Goal: Task Accomplishment & Management: Manage account settings

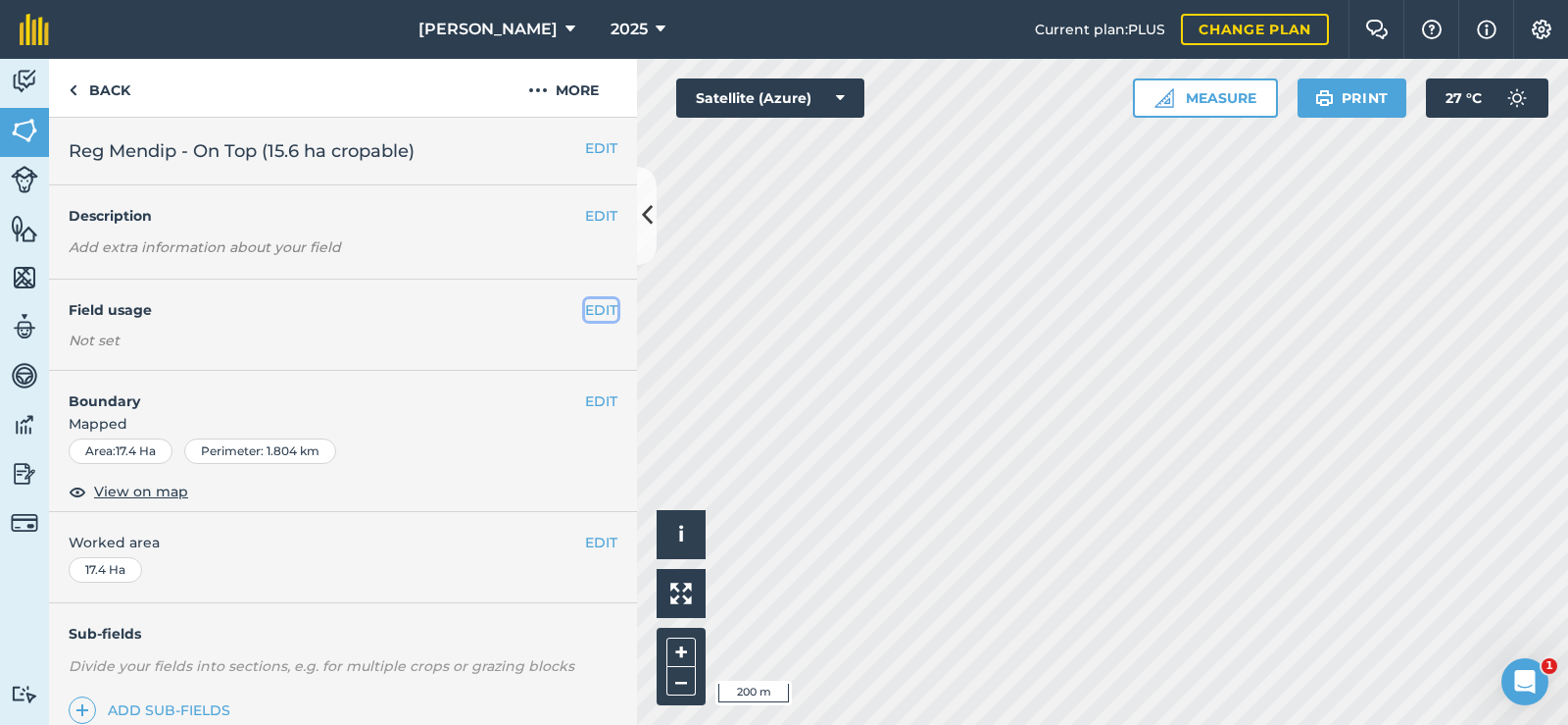
click at [593, 304] on button "EDIT" at bounding box center [601, 309] width 32 height 22
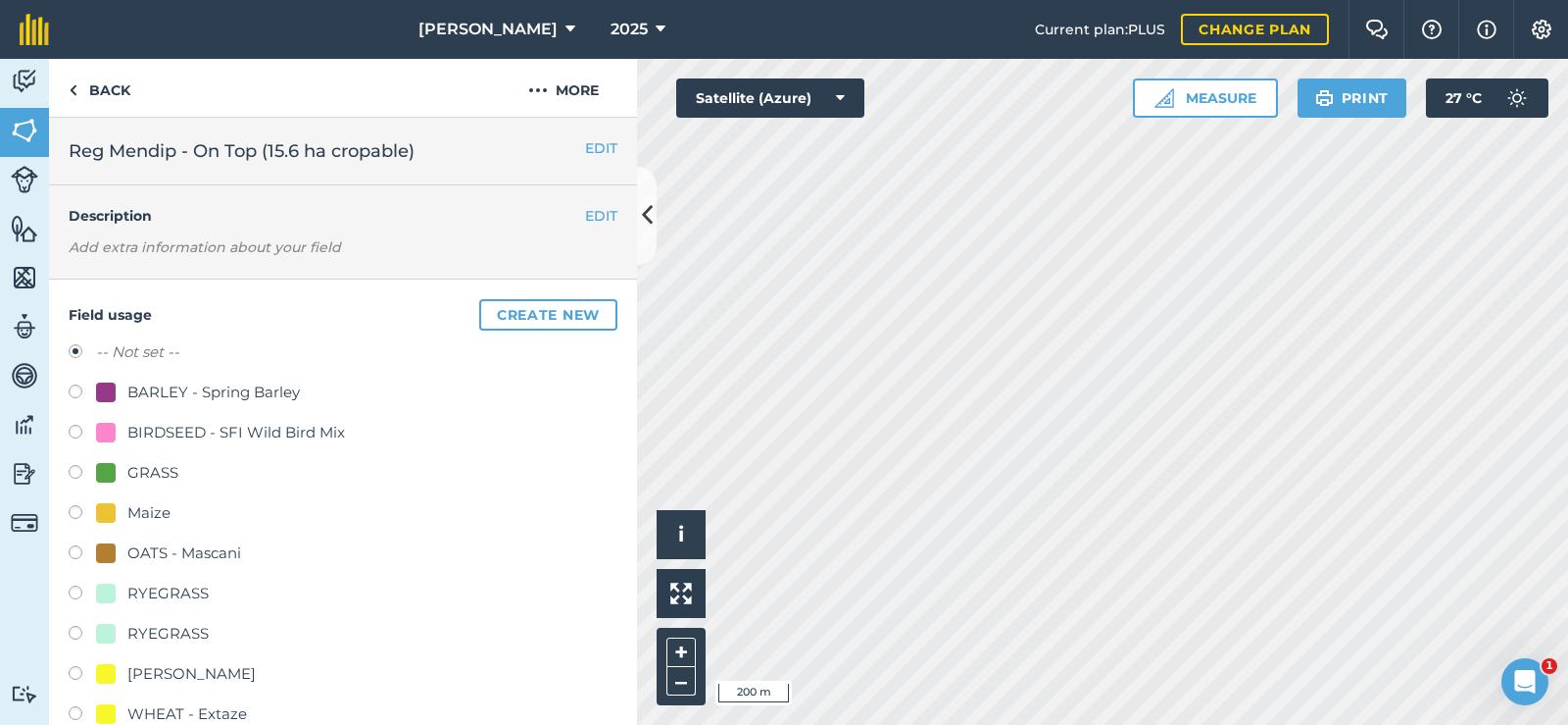
click at [76, 477] on label at bounding box center [82, 474] width 27 height 20
radio input "true"
radio input "false"
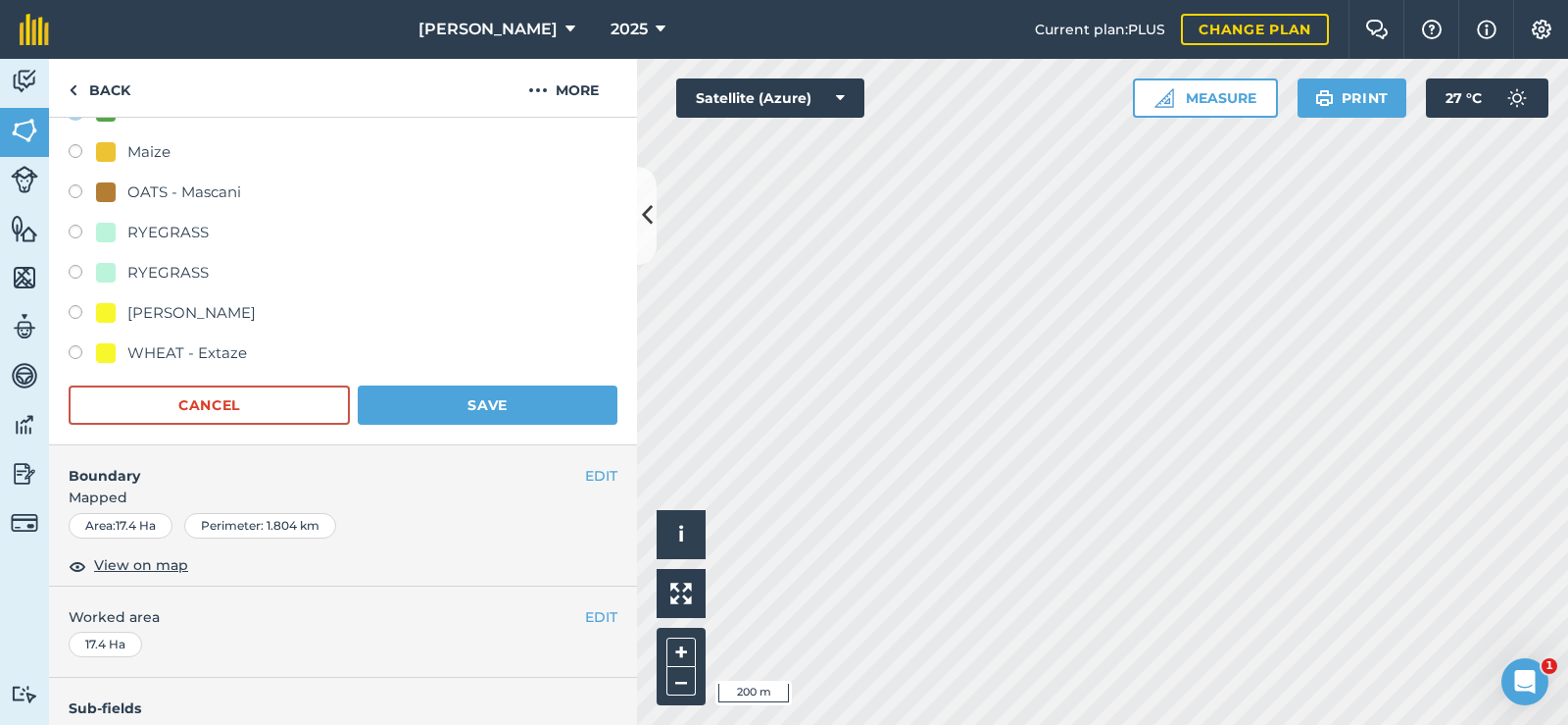
scroll to position [392, 0]
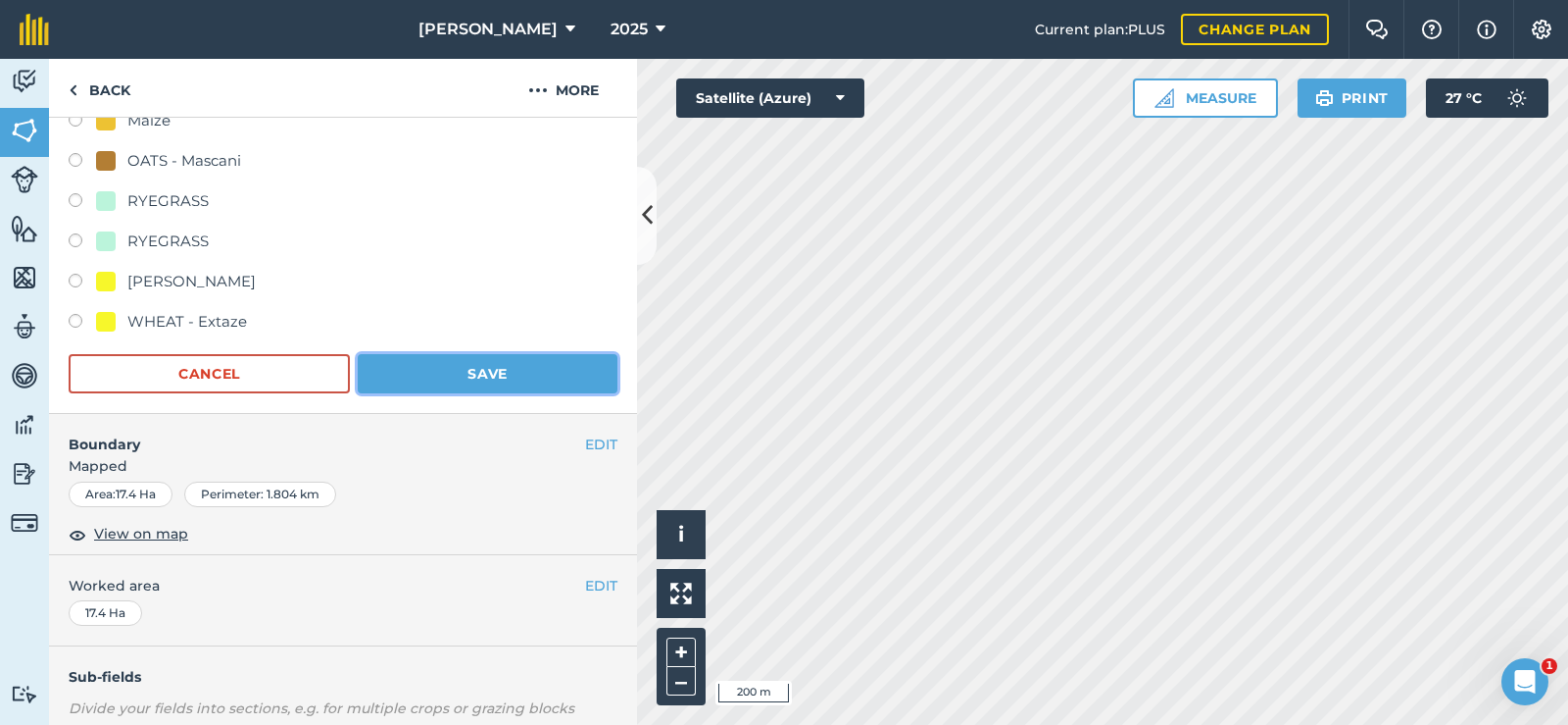
click at [502, 382] on button "Save" at bounding box center [487, 373] width 260 height 39
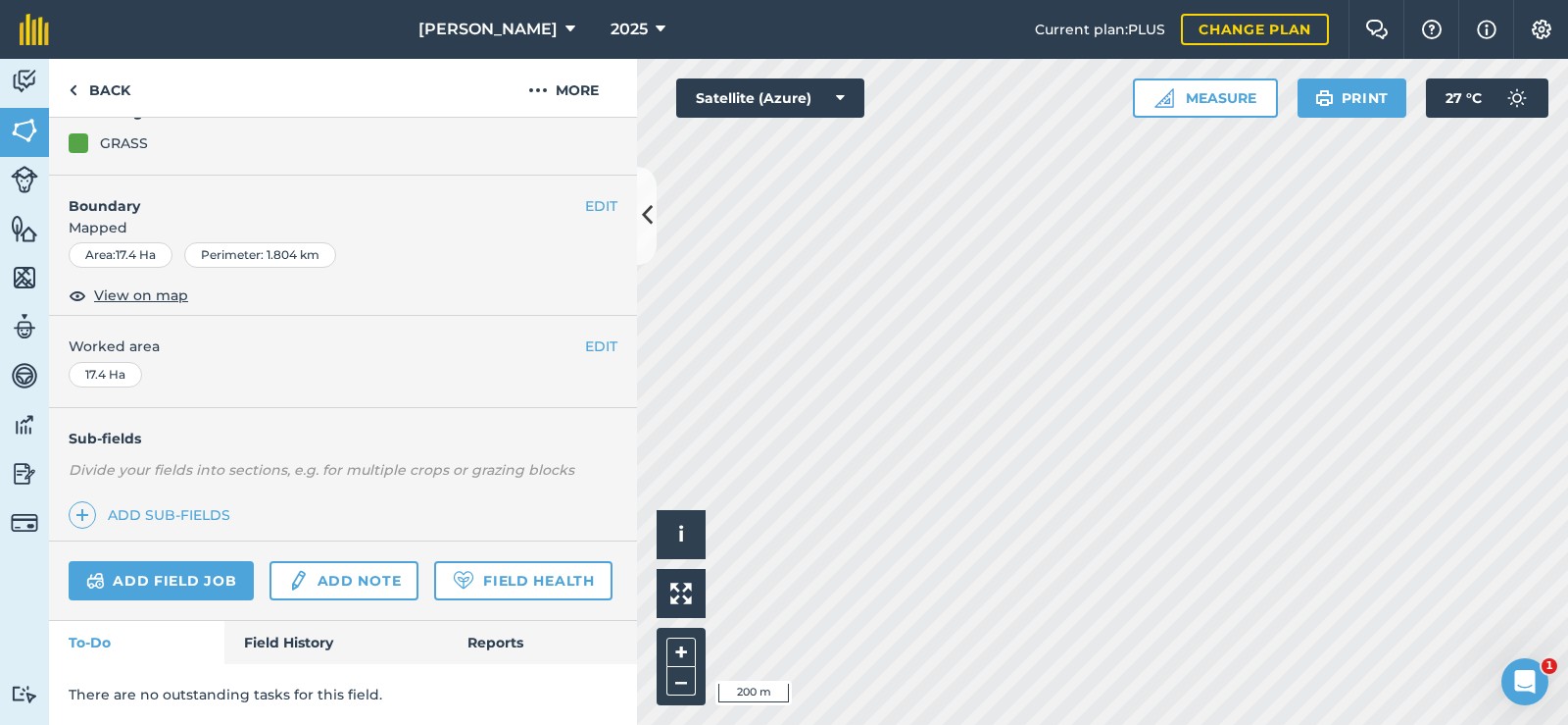
scroll to position [253, 0]
click at [593, 335] on button "EDIT" at bounding box center [601, 346] width 32 height 22
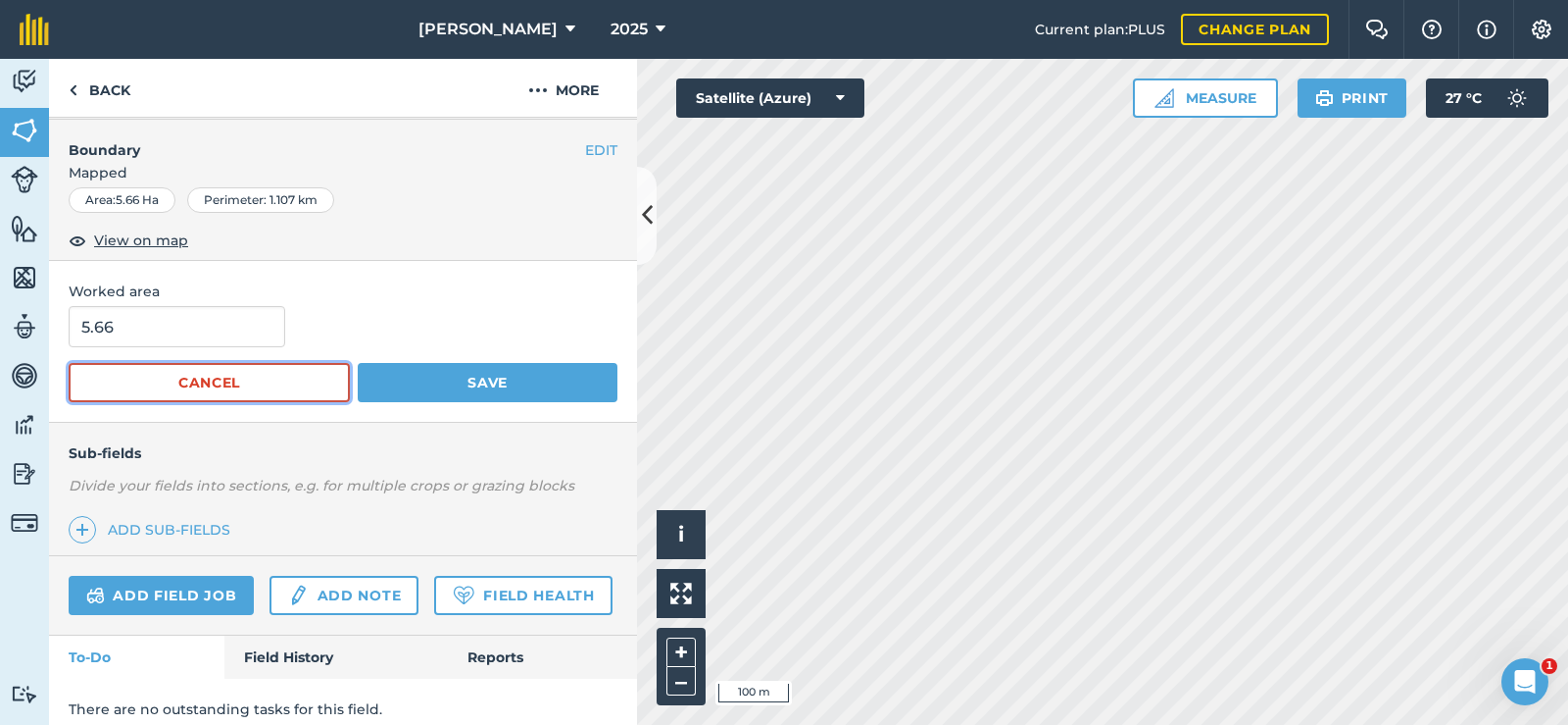
click at [232, 381] on button "Cancel" at bounding box center [209, 382] width 282 height 39
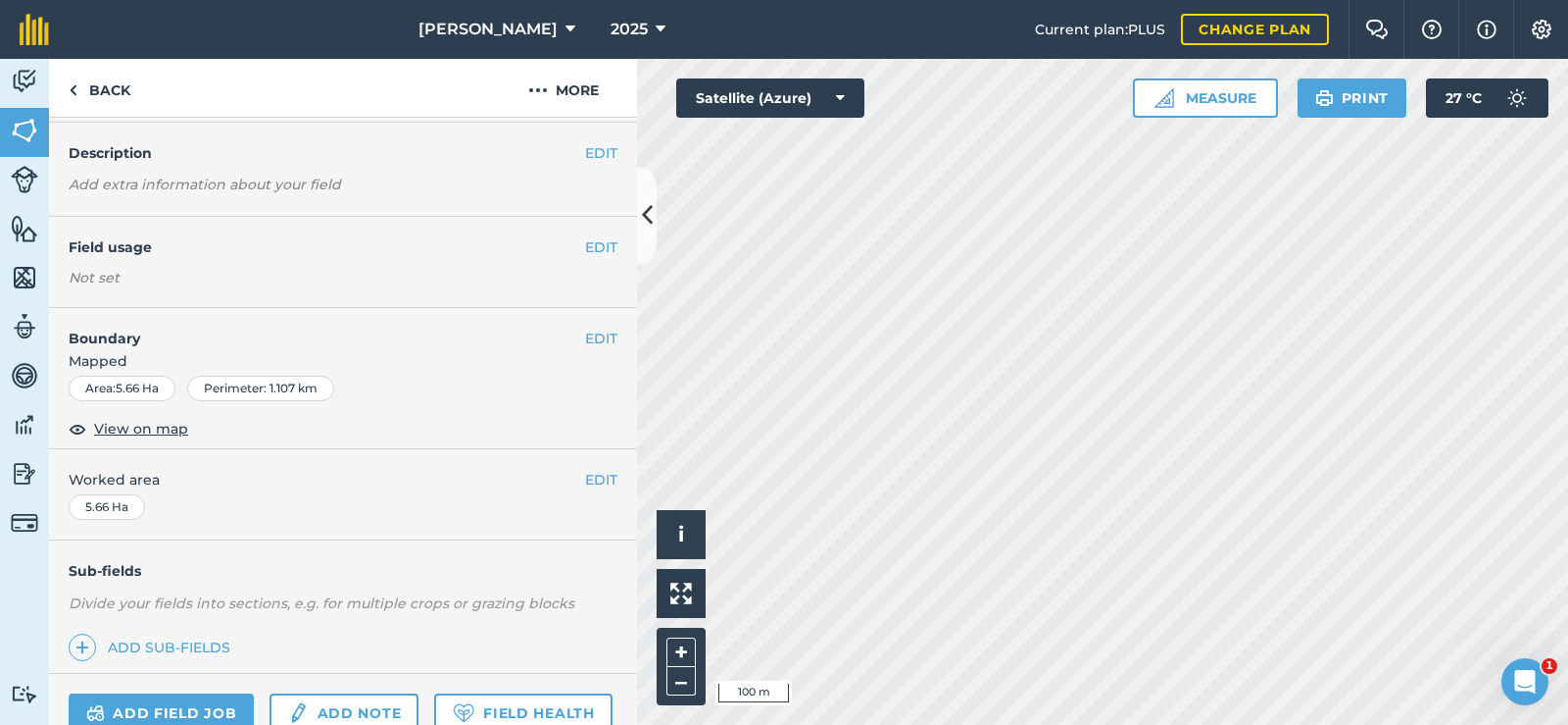
scroll to position [55, 0]
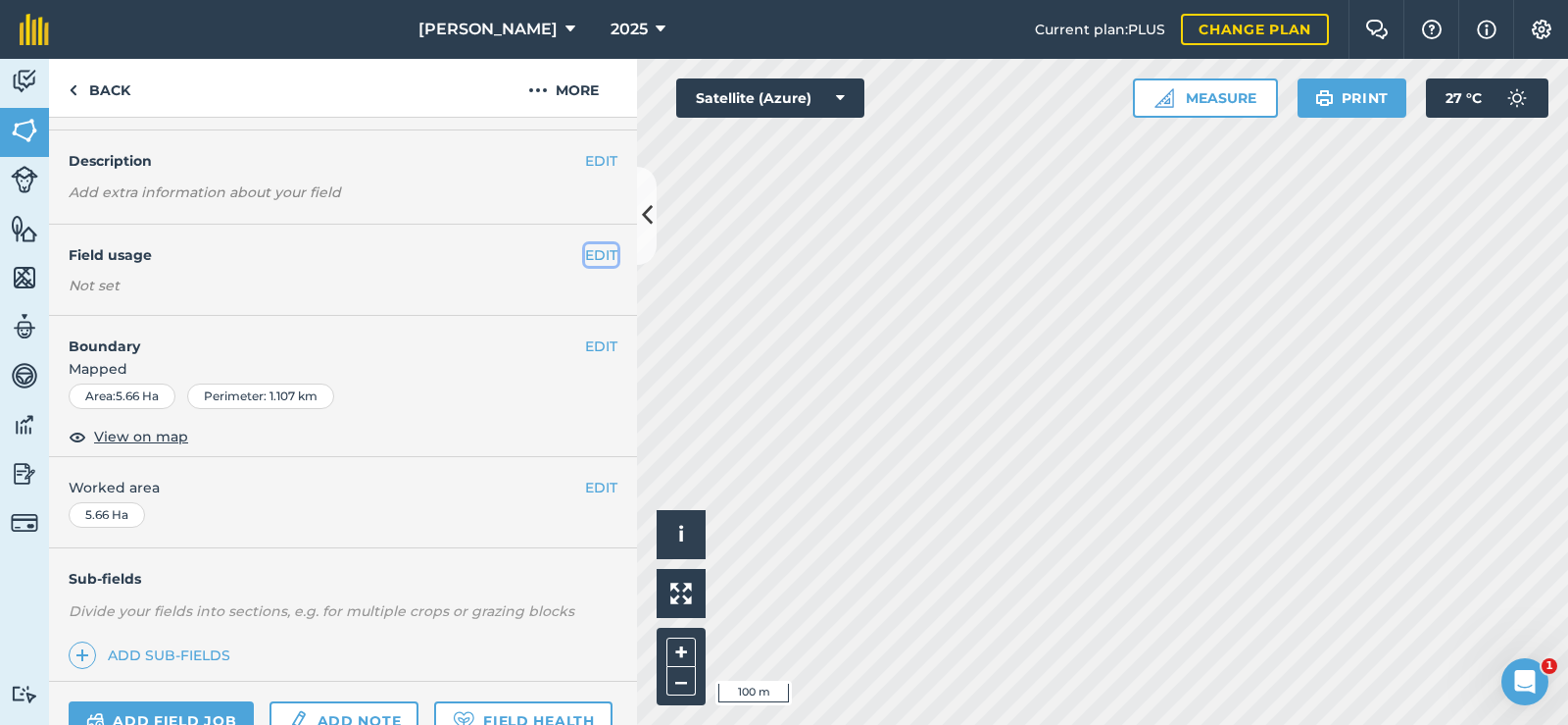
click at [596, 251] on button "EDIT" at bounding box center [601, 255] width 32 height 22
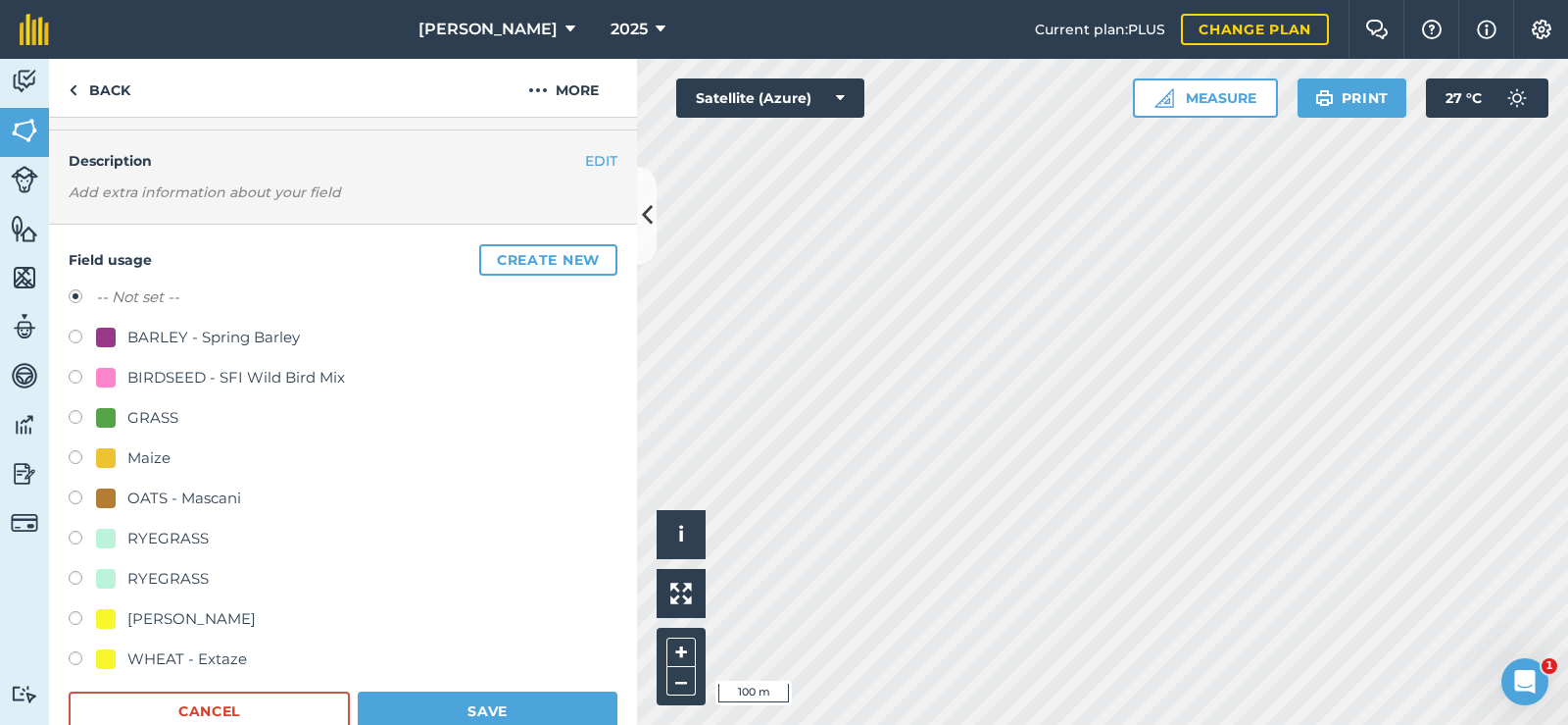
click at [99, 419] on div at bounding box center [106, 418] width 20 height 20
radio input "true"
radio input "false"
click at [419, 708] on button "Save" at bounding box center [487, 711] width 260 height 39
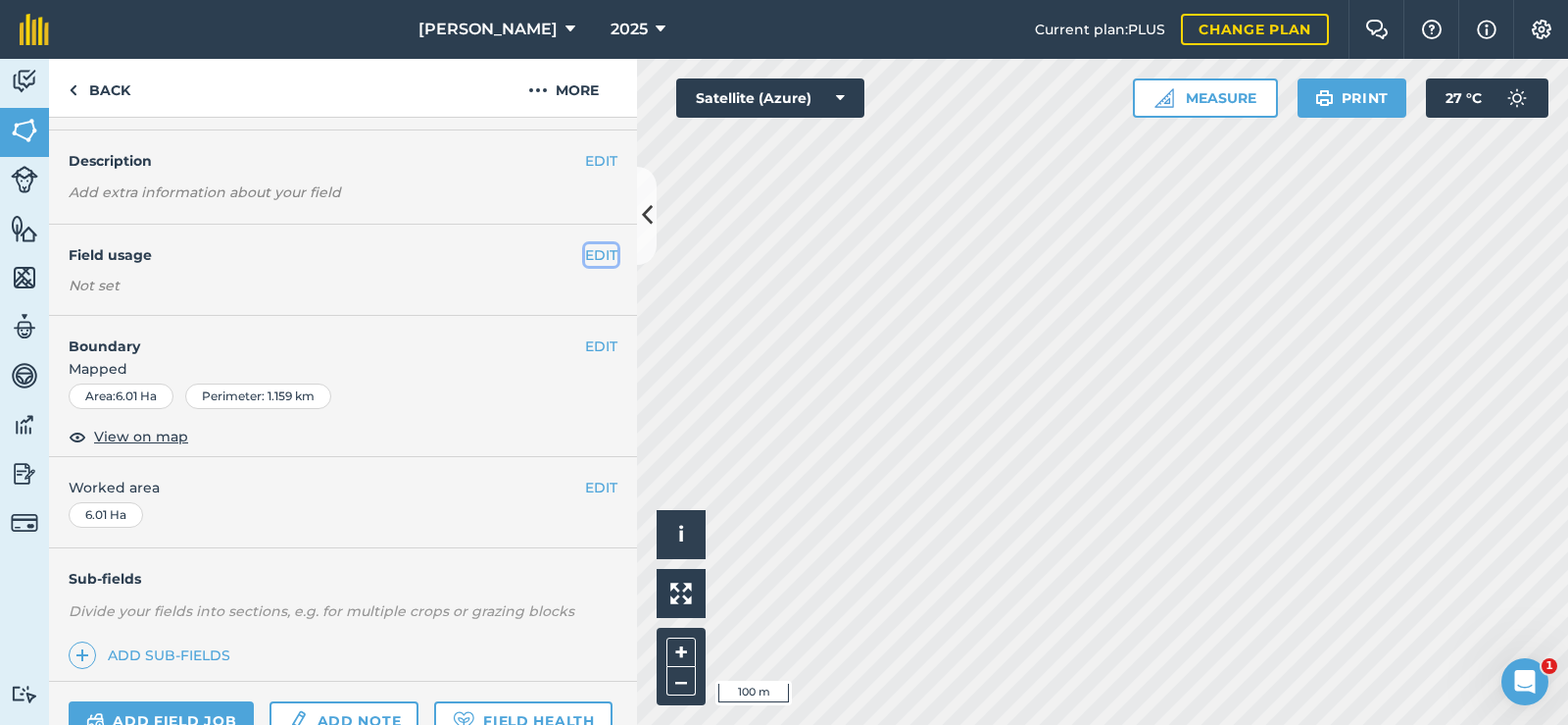
click at [585, 257] on button "EDIT" at bounding box center [601, 255] width 32 height 22
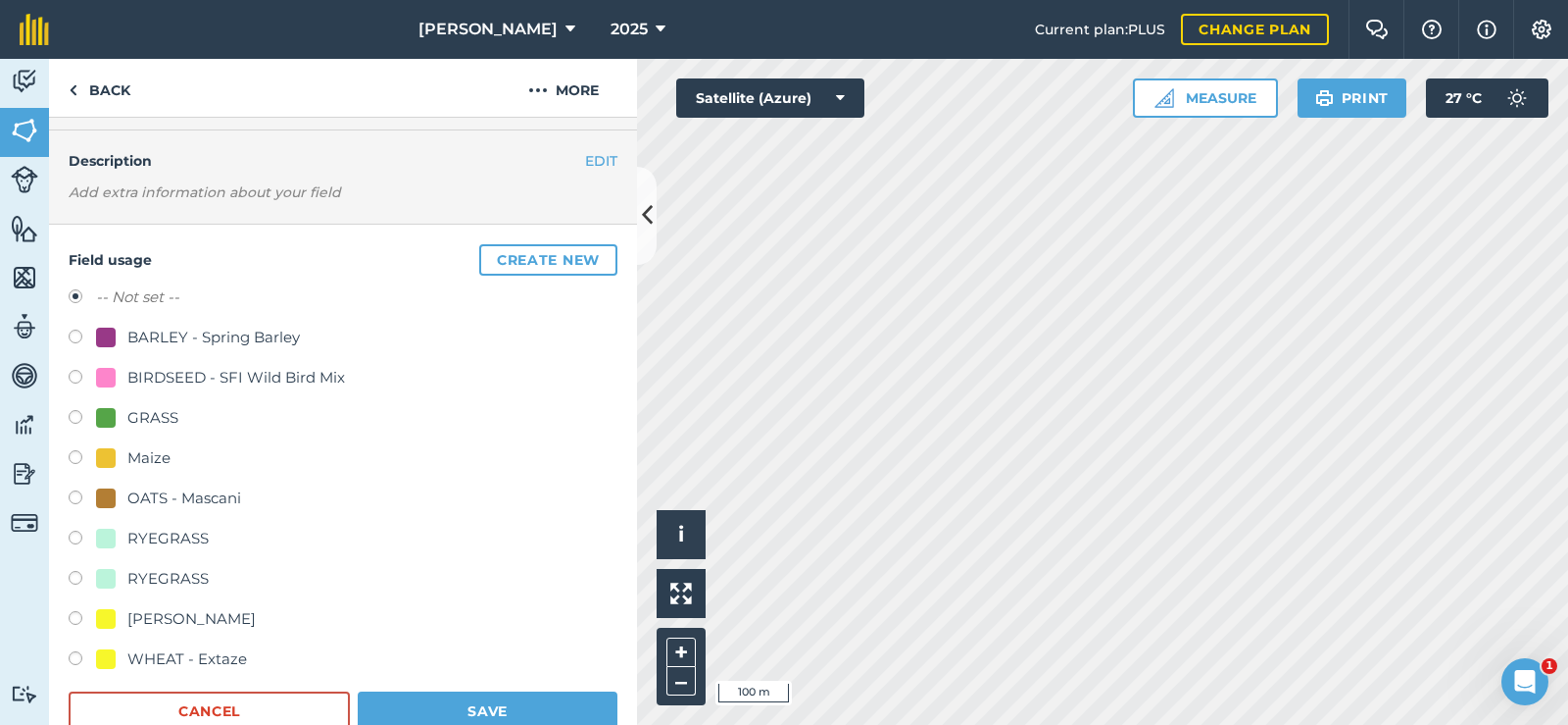
click at [89, 413] on label at bounding box center [82, 419] width 27 height 20
radio input "true"
radio input "false"
click at [467, 696] on button "Save" at bounding box center [487, 711] width 260 height 39
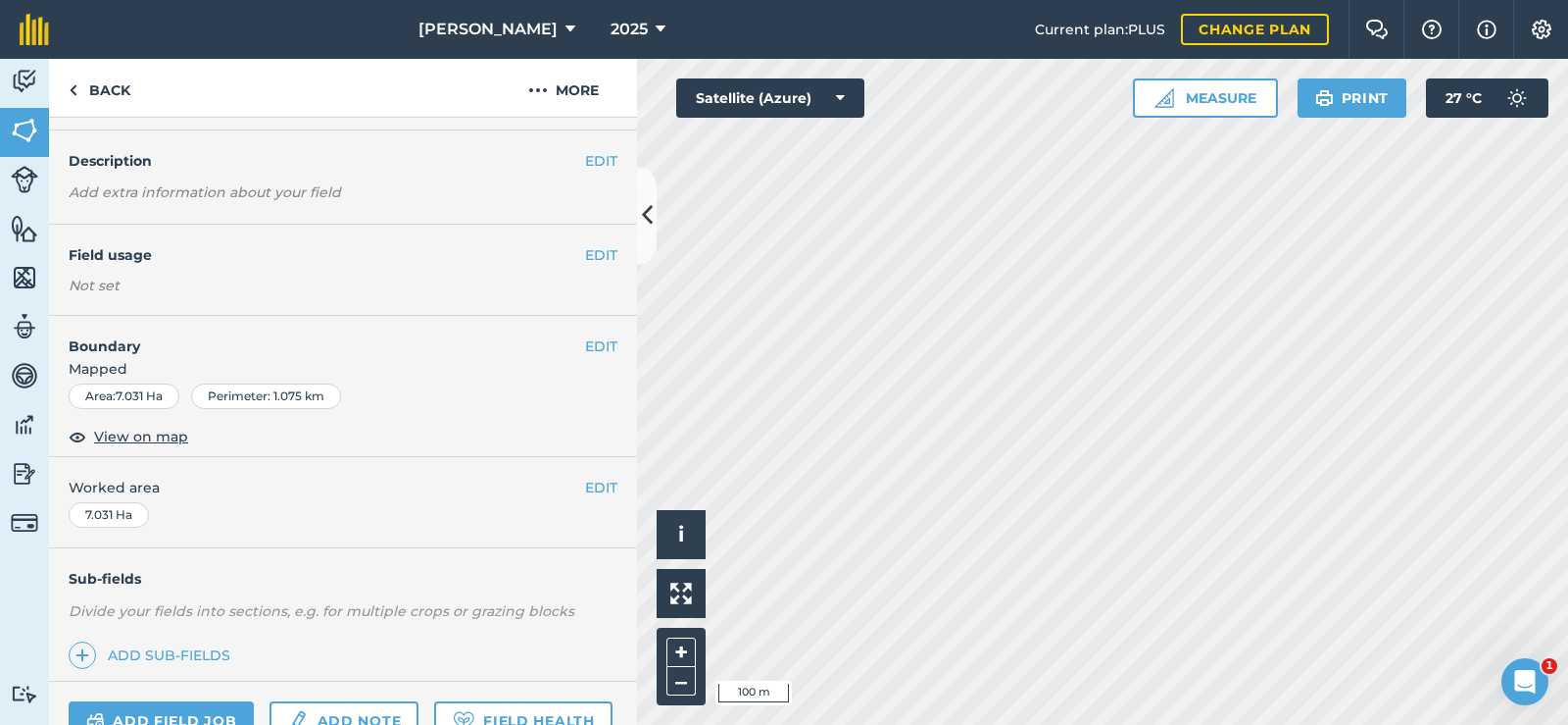
click at [568, 256] on h4 "Field usage" at bounding box center [327, 255] width 516 height 22
click at [585, 263] on button "EDIT" at bounding box center [601, 255] width 32 height 22
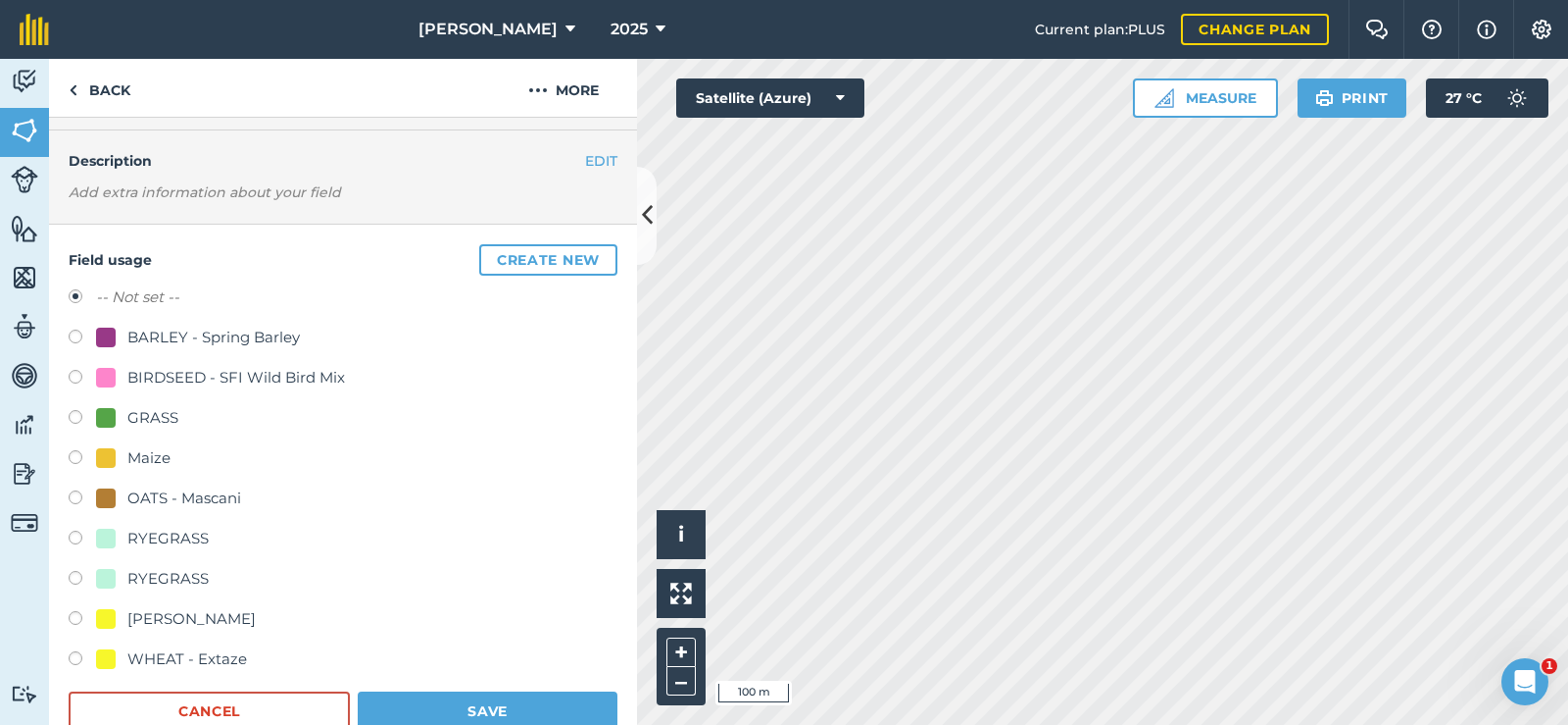
click at [69, 417] on label at bounding box center [82, 419] width 27 height 20
radio input "true"
radio input "false"
click at [475, 703] on button "Save" at bounding box center [487, 711] width 260 height 39
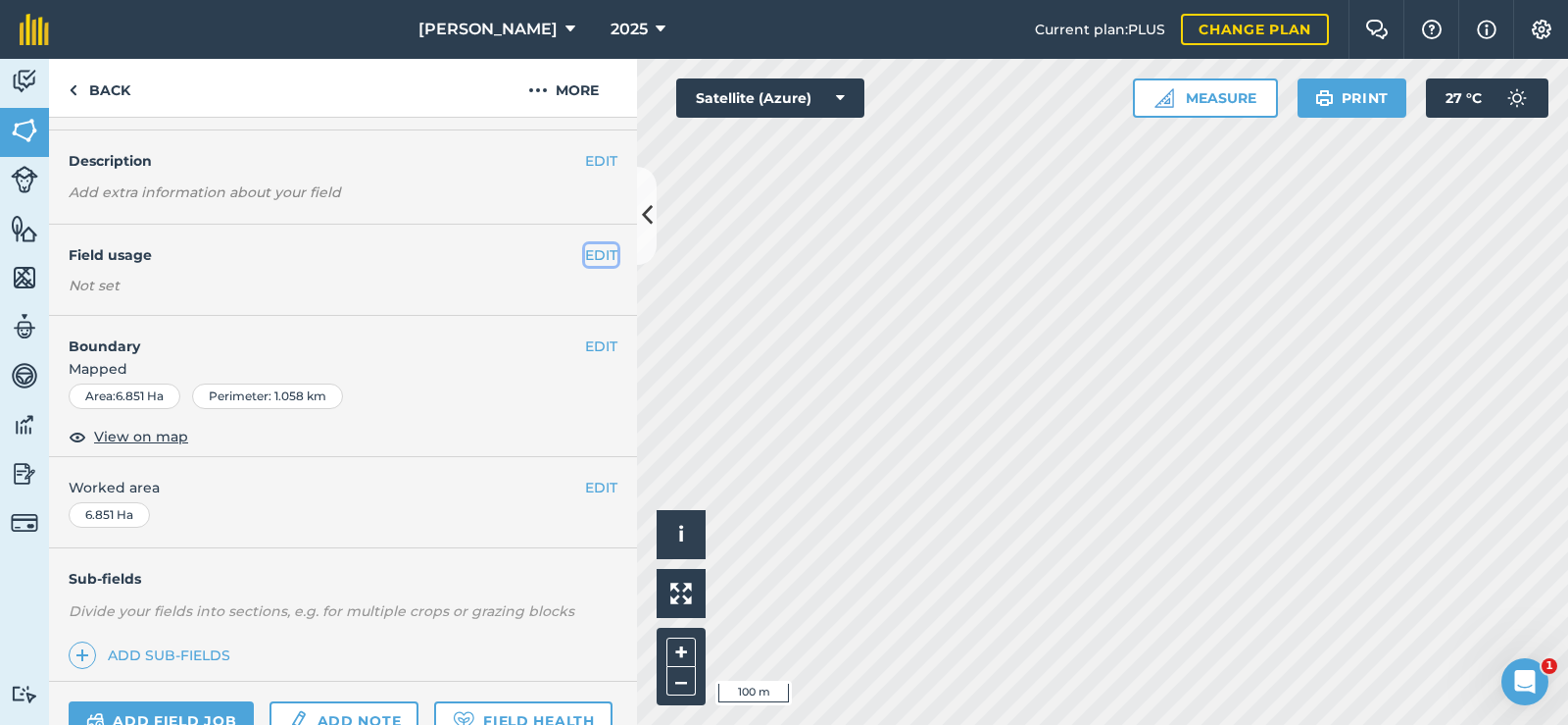
click at [585, 251] on button "EDIT" at bounding box center [601, 255] width 32 height 22
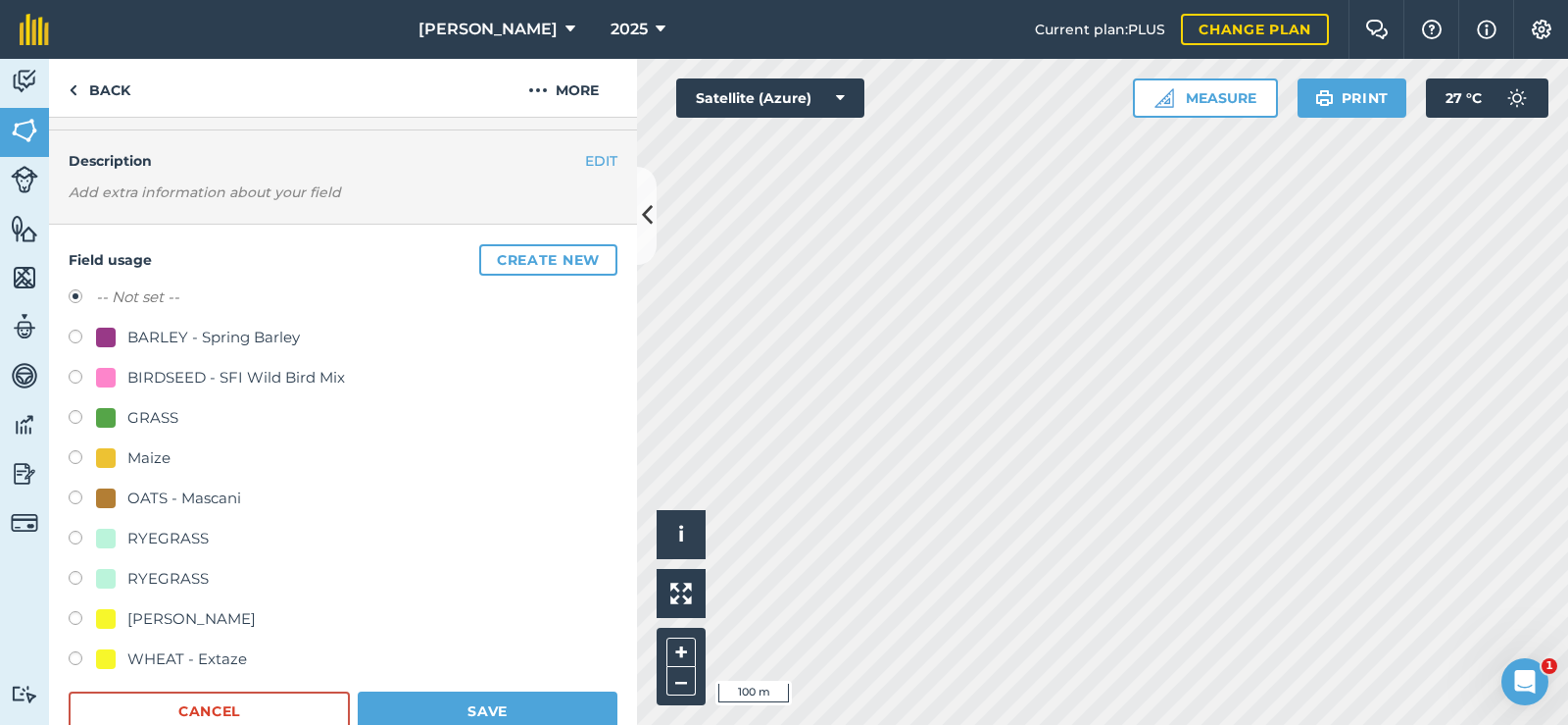
click at [71, 421] on label at bounding box center [82, 419] width 27 height 20
radio input "true"
radio input "false"
click at [450, 712] on button "Save" at bounding box center [487, 711] width 260 height 39
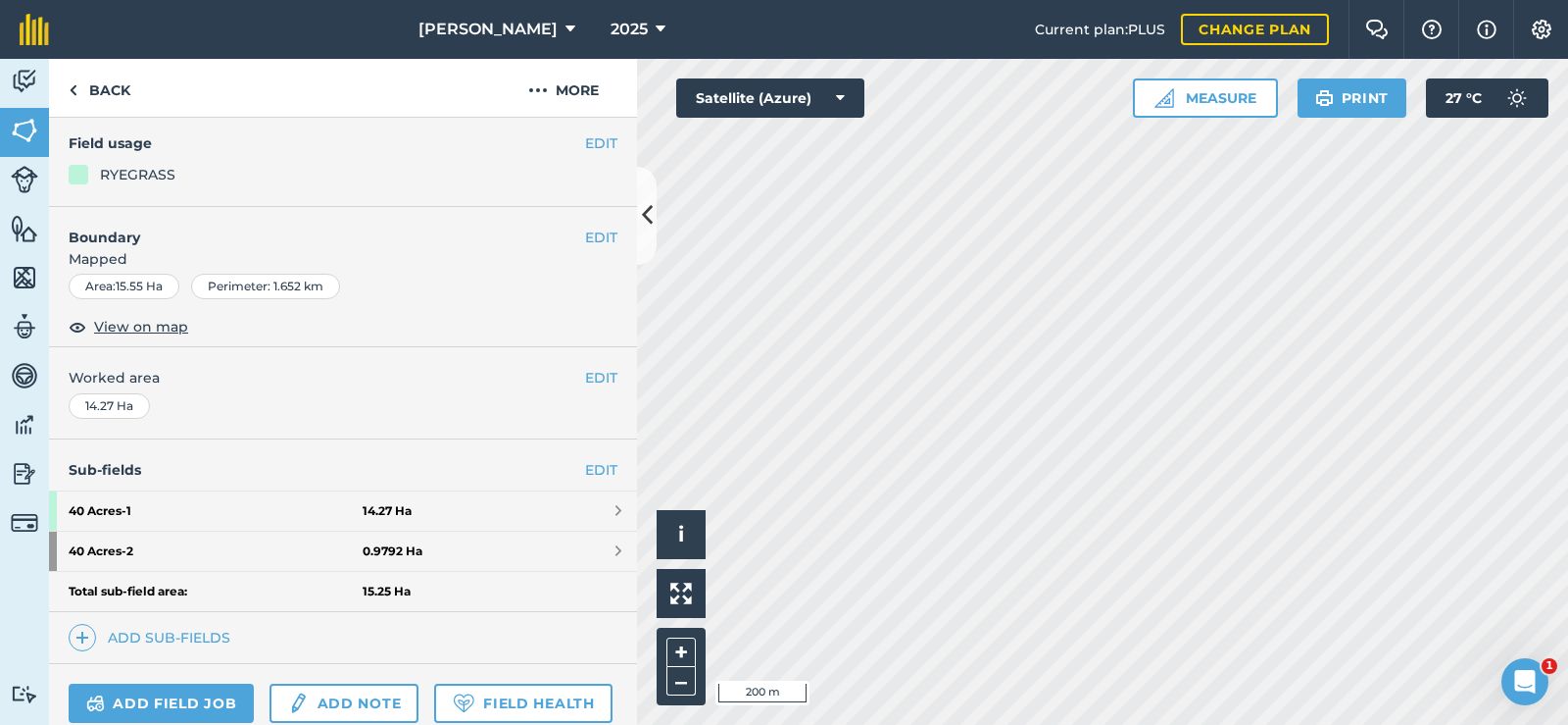
scroll to position [196, 0]
